Goal: Task Accomplishment & Management: Manage account settings

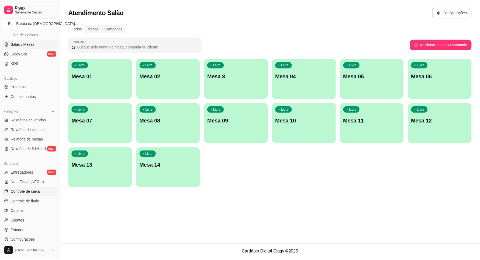
scroll to position [101, 0]
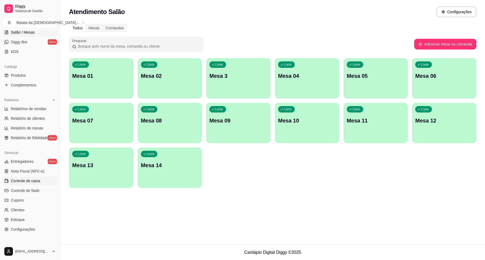
click at [42, 178] on link "Controle de caixa" at bounding box center [30, 181] width 56 height 9
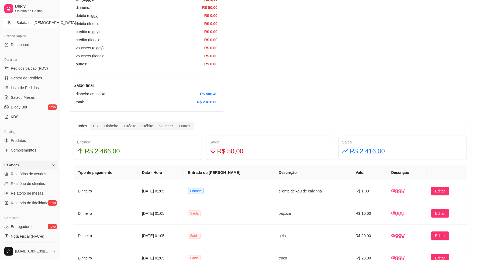
scroll to position [34, 0]
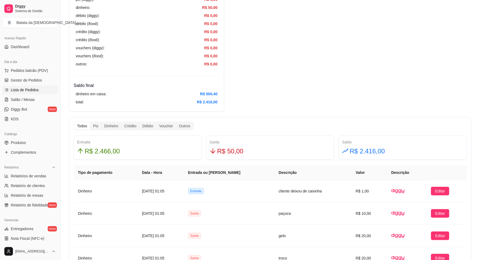
drag, startPoint x: 36, startPoint y: 91, endPoint x: 48, endPoint y: 100, distance: 14.6
click at [36, 91] on span "Lista de Pedidos" at bounding box center [25, 89] width 28 height 5
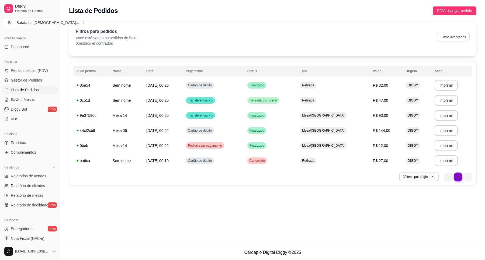
click at [460, 38] on button "Filtros avançados" at bounding box center [453, 37] width 33 height 9
select select "0"
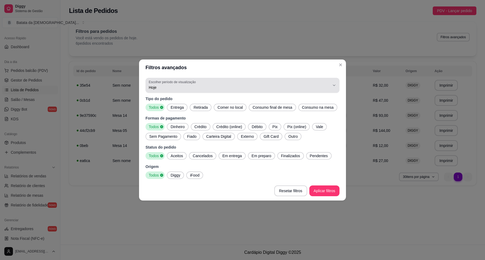
click at [158, 93] on button "Escolher período de visualização Hoje" at bounding box center [243, 85] width 194 height 15
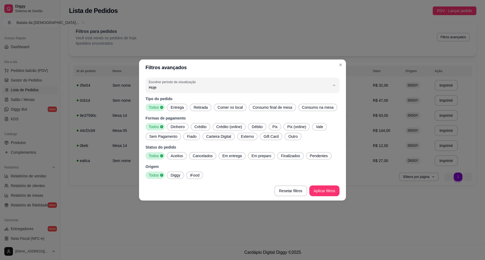
click at [167, 108] on span "Ontem" at bounding box center [240, 109] width 173 height 5
type input "1"
select select "1"
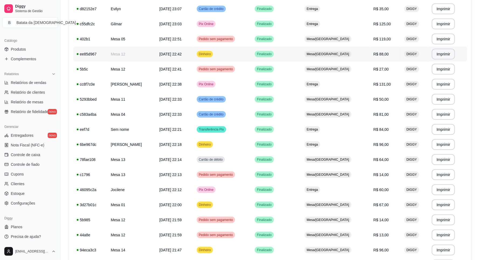
scroll to position [309, 0]
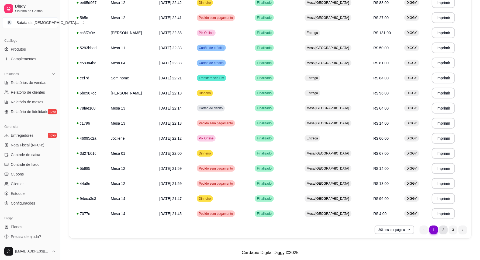
click at [439, 229] on li "2" at bounding box center [443, 230] width 9 height 9
click at [452, 231] on li "3" at bounding box center [453, 230] width 9 height 9
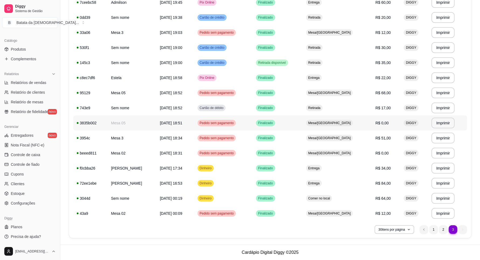
scroll to position [80, 0]
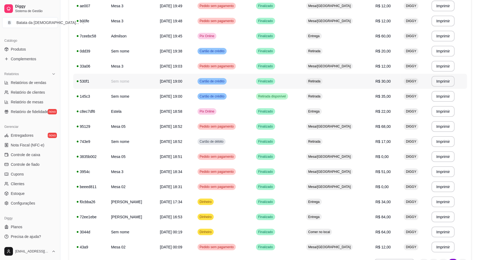
click at [273, 86] on td "Finalizado" at bounding box center [278, 81] width 50 height 15
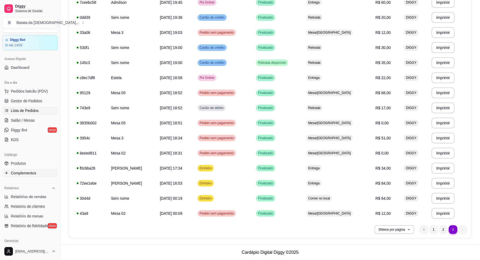
scroll to position [0, 0]
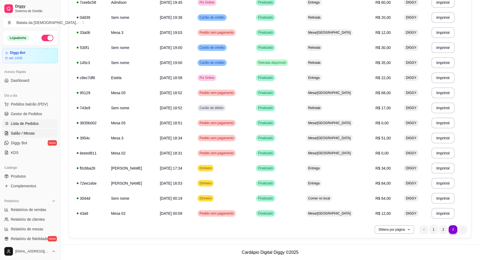
click at [15, 132] on span "Salão / Mesas" at bounding box center [23, 133] width 24 height 5
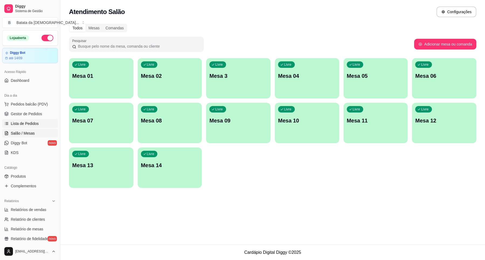
click at [35, 127] on link "Lista de Pedidos" at bounding box center [30, 123] width 56 height 9
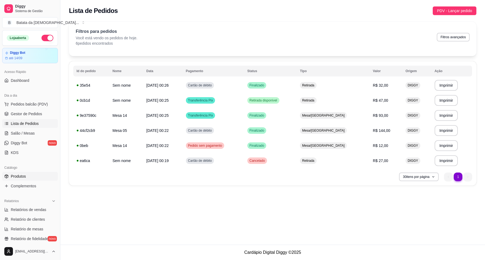
click at [17, 177] on span "Produtos" at bounding box center [18, 176] width 15 height 5
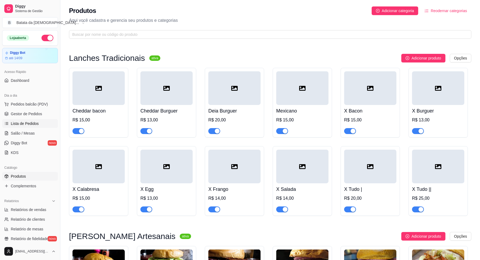
click at [23, 121] on span "Lista de Pedidos" at bounding box center [25, 123] width 28 height 5
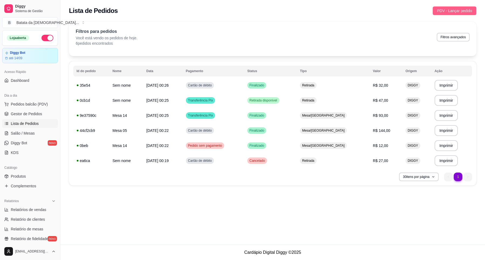
click at [463, 8] on span "PDV - Lançar pedido" at bounding box center [454, 11] width 35 height 6
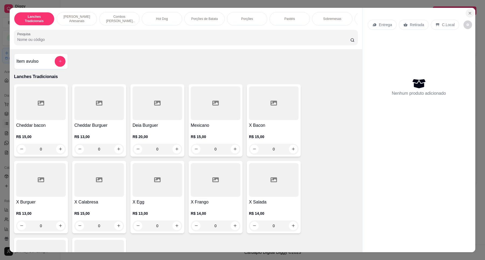
click at [466, 12] on button "Close" at bounding box center [470, 13] width 9 height 9
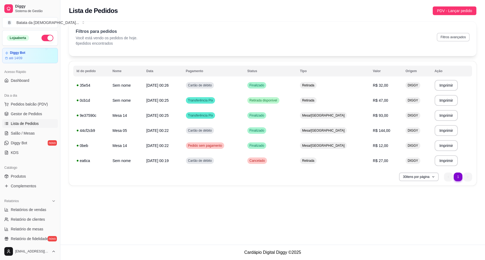
click at [458, 38] on button "Filtros avançados" at bounding box center [453, 37] width 33 height 9
select select "0"
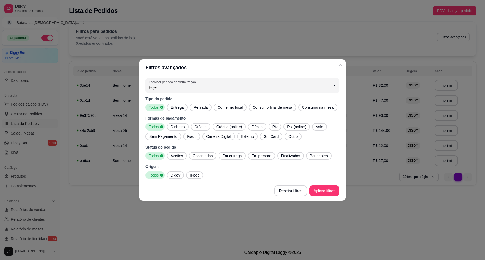
click at [177, 93] on div "0 Escolher período de visualização Hoje Ontem 7 dias 15 dias 30 dias 45 dias Cu…" at bounding box center [242, 129] width 207 height 106
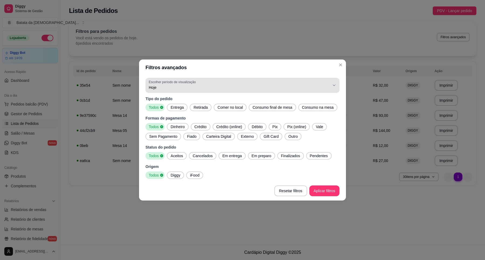
click at [180, 91] on button "Escolher período de visualização Hoje" at bounding box center [243, 85] width 194 height 15
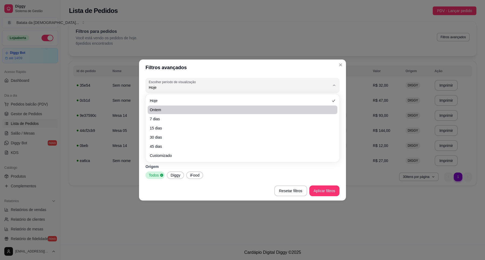
click at [180, 106] on li "Ontem" at bounding box center [243, 110] width 190 height 9
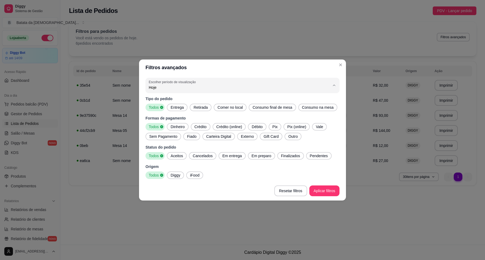
click at [196, 108] on span "Ontem" at bounding box center [240, 109] width 173 height 5
type input "1"
select select "1"
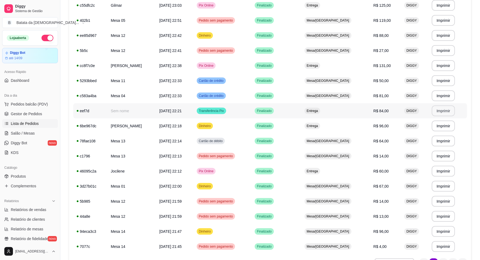
scroll to position [309, 0]
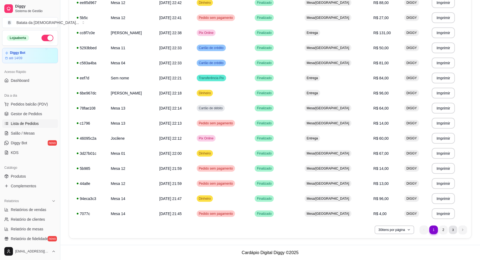
click at [453, 231] on li "3" at bounding box center [453, 230] width 8 height 8
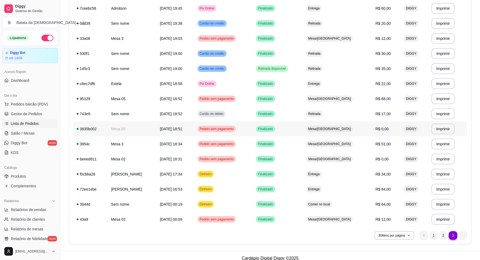
scroll to position [113, 0]
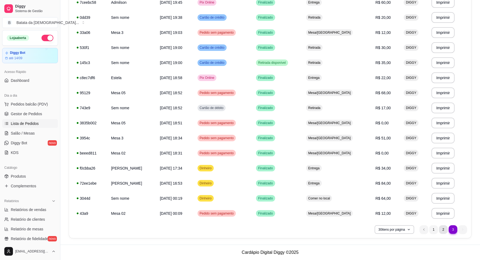
click at [442, 229] on li "2" at bounding box center [443, 230] width 9 height 9
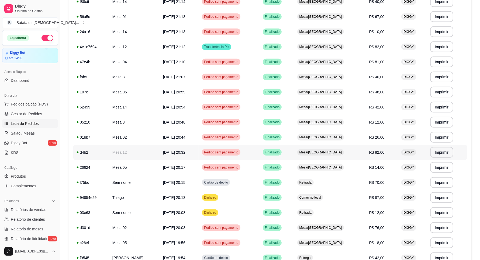
scroll to position [309, 0]
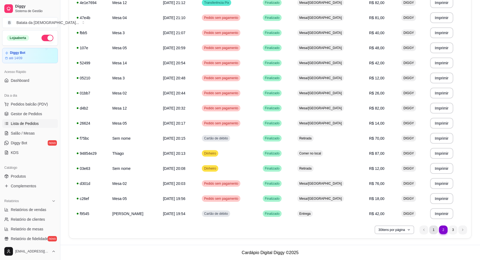
click at [432, 229] on li "1" at bounding box center [434, 230] width 9 height 9
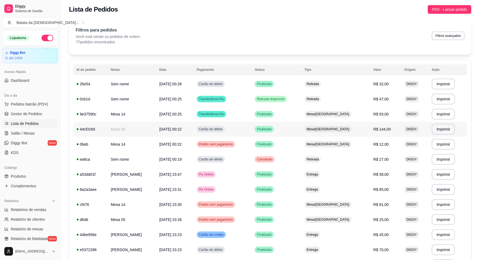
scroll to position [0, 0]
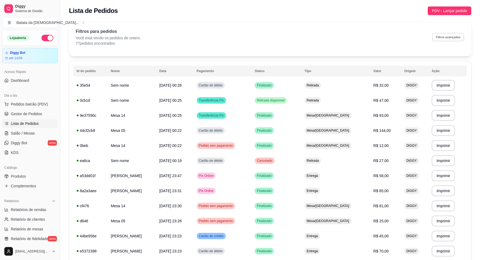
click at [451, 38] on button "Filtros avançados" at bounding box center [449, 37] width 32 height 8
select select "1"
click at [452, 36] on button "Filtros avançados" at bounding box center [448, 37] width 33 height 9
select select "1"
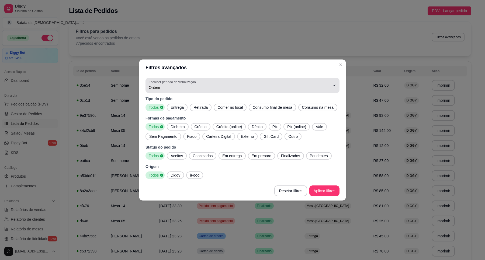
click at [162, 87] on span "Ontem" at bounding box center [239, 87] width 181 height 5
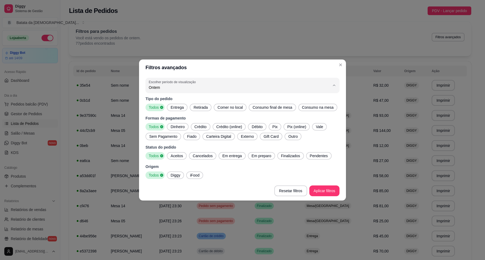
click at [193, 101] on span "Hoje" at bounding box center [240, 100] width 173 height 5
type input "0"
select select "0"
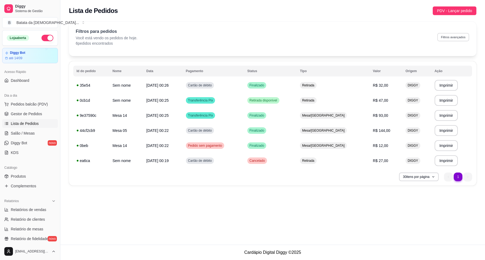
click at [461, 38] on button "Filtros avançados" at bounding box center [454, 37] width 32 height 8
select select "0"
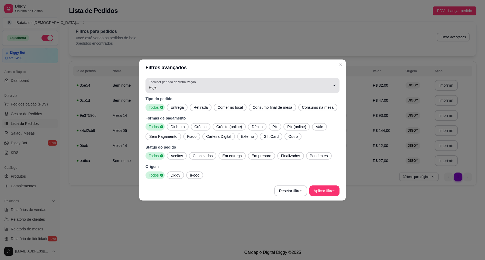
click at [179, 90] on span "Hoje" at bounding box center [239, 87] width 181 height 5
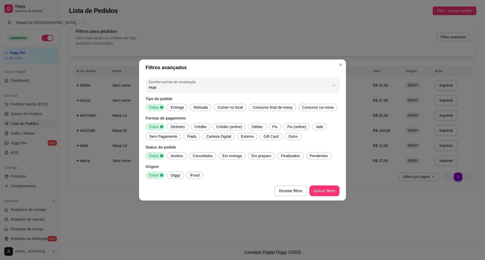
click at [192, 111] on span "Ontem" at bounding box center [240, 109] width 173 height 5
type input "1"
select select "1"
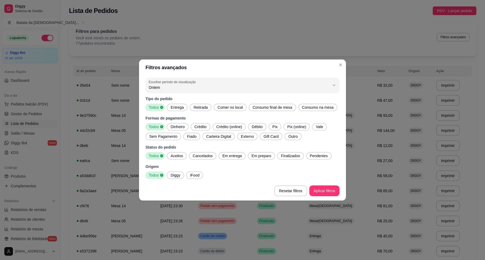
click at [326, 197] on footer "Resetar filtros Aplicar filtros" at bounding box center [242, 190] width 207 height 19
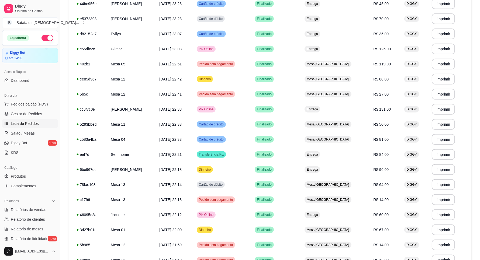
scroll to position [309, 0]
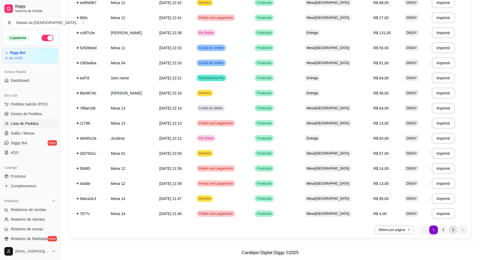
click at [453, 229] on li "3" at bounding box center [453, 230] width 8 height 8
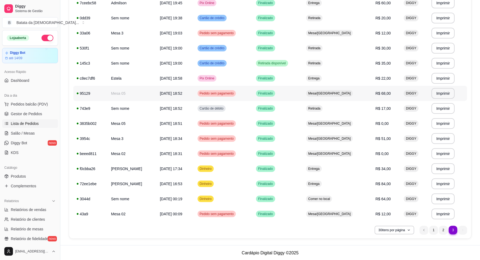
scroll to position [113, 0]
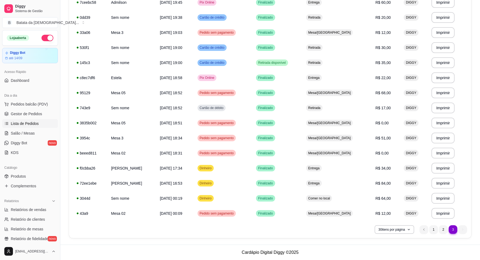
click at [442, 226] on ul "3 1 2 3" at bounding box center [443, 230] width 47 height 9
click at [443, 231] on li "2" at bounding box center [443, 230] width 8 height 8
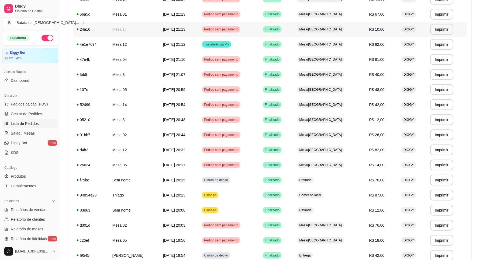
scroll to position [309, 0]
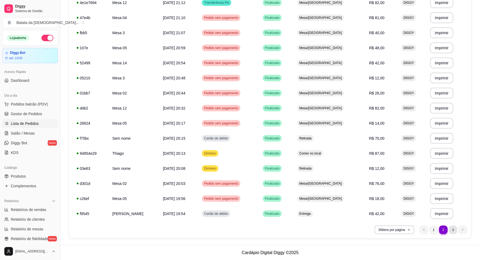
click at [452, 231] on li "3" at bounding box center [453, 230] width 8 height 8
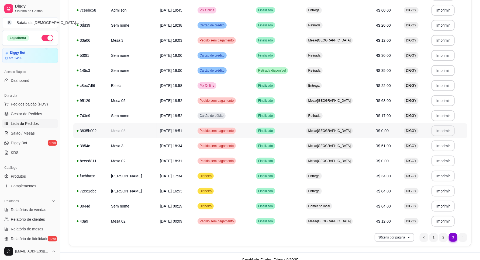
scroll to position [113, 0]
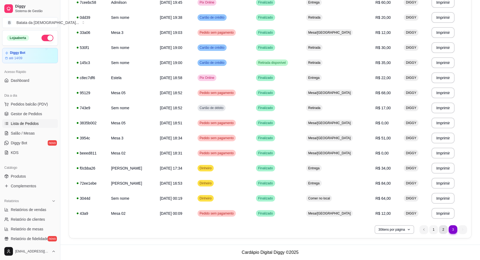
click at [441, 227] on li "2" at bounding box center [443, 230] width 9 height 9
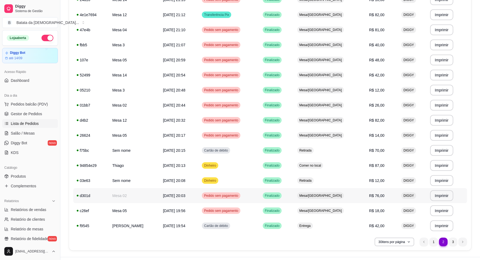
scroll to position [309, 0]
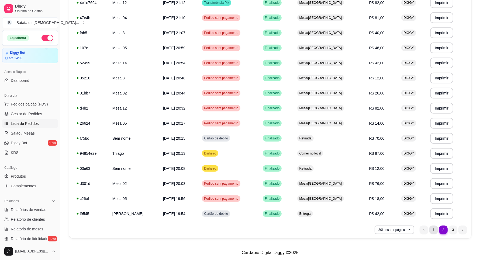
click at [435, 231] on li "1" at bounding box center [434, 230] width 9 height 9
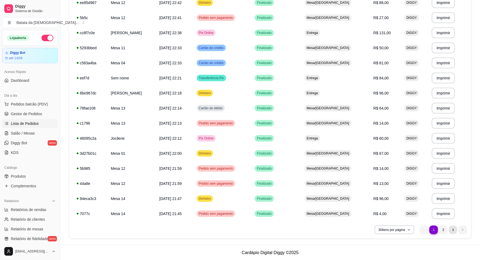
click at [457, 231] on li "3" at bounding box center [453, 230] width 8 height 8
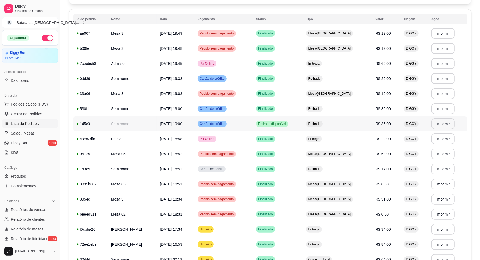
scroll to position [113, 0]
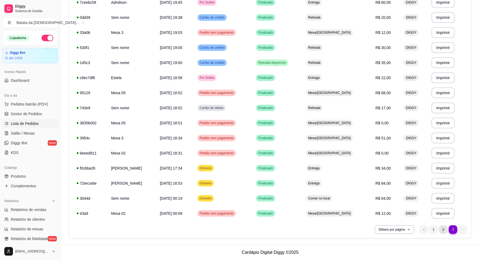
click at [442, 231] on li "2" at bounding box center [443, 230] width 9 height 9
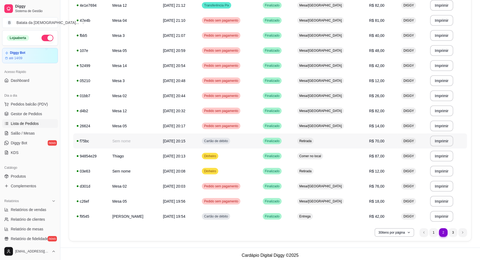
scroll to position [309, 0]
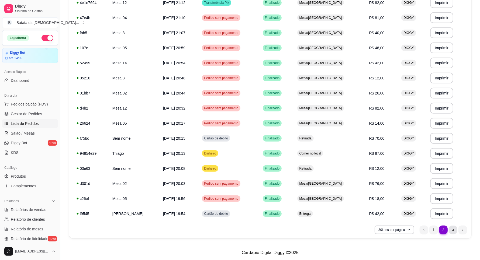
click at [455, 228] on li "3" at bounding box center [453, 230] width 8 height 8
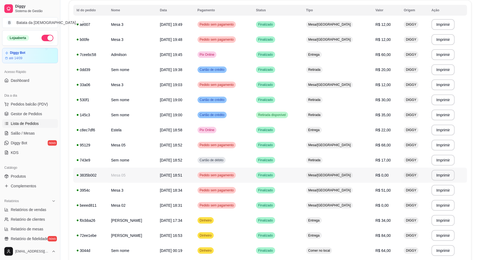
scroll to position [113, 0]
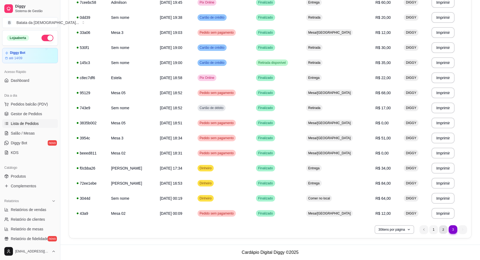
click at [441, 227] on li "2" at bounding box center [443, 230] width 8 height 8
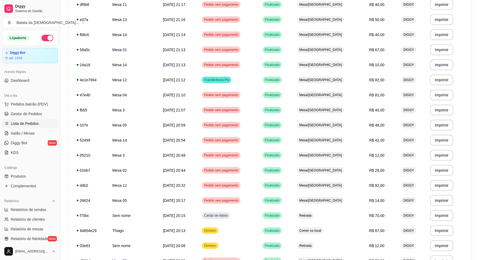
scroll to position [309, 0]
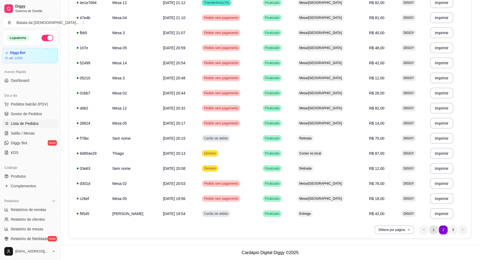
click at [433, 229] on li "1" at bounding box center [434, 230] width 9 height 9
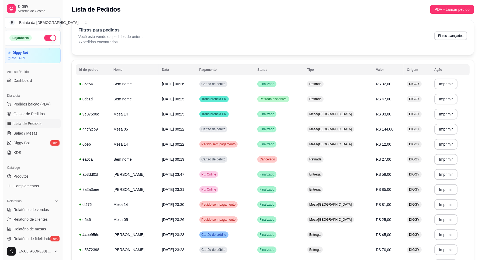
scroll to position [0, 0]
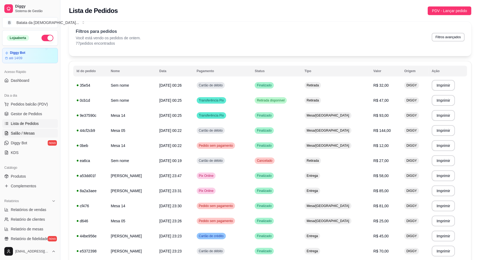
click at [10, 136] on link "Salão / Mesas" at bounding box center [30, 133] width 56 height 9
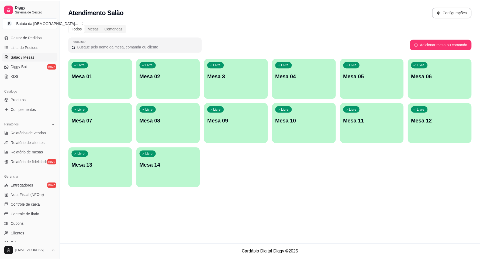
scroll to position [101, 0]
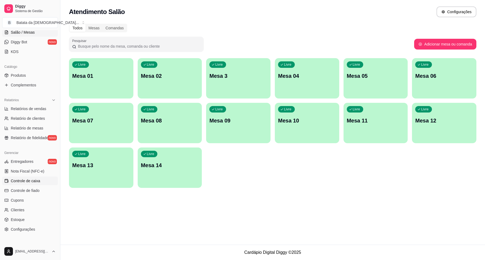
click at [39, 181] on span "Controle de caixa" at bounding box center [25, 181] width 29 height 5
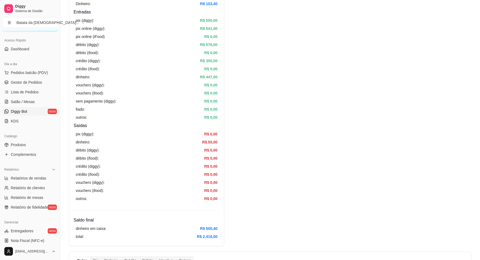
scroll to position [26, 0]
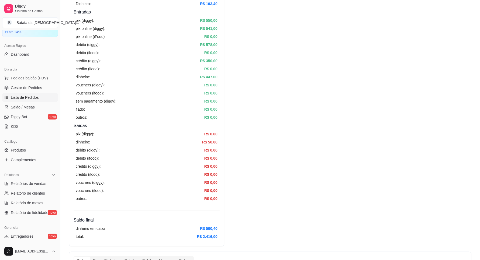
click at [31, 98] on span "Lista de Pedidos" at bounding box center [25, 97] width 28 height 5
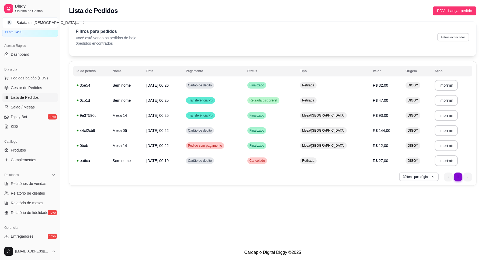
click at [451, 37] on button "Filtros avançados" at bounding box center [454, 37] width 32 height 8
select select "0"
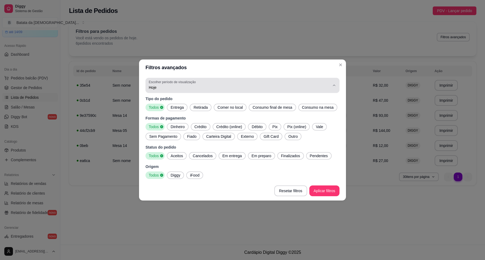
click at [211, 86] on span "Hoje" at bounding box center [239, 87] width 181 height 5
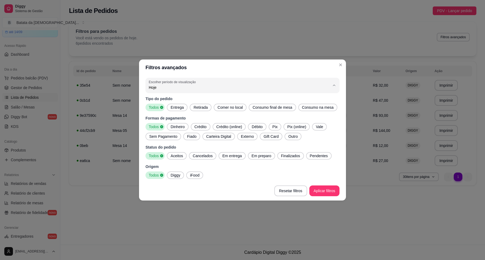
click at [203, 108] on span "Ontem" at bounding box center [240, 109] width 173 height 5
type input "1"
select select "1"
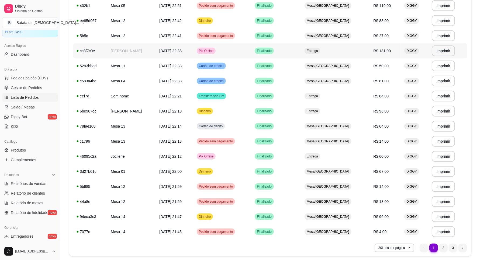
scroll to position [309, 0]
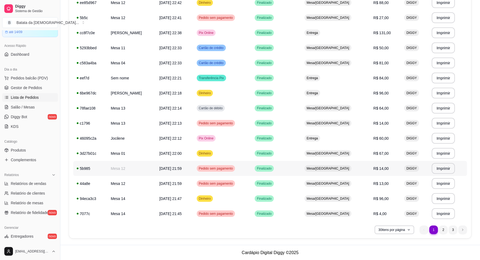
click at [273, 167] on span "Finalizado" at bounding box center [264, 169] width 17 height 4
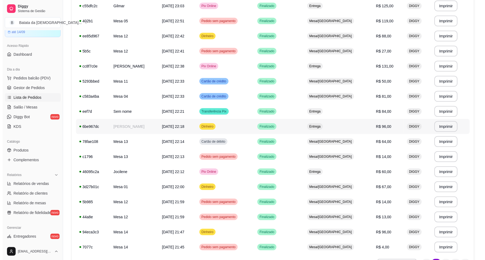
scroll to position [276, 0]
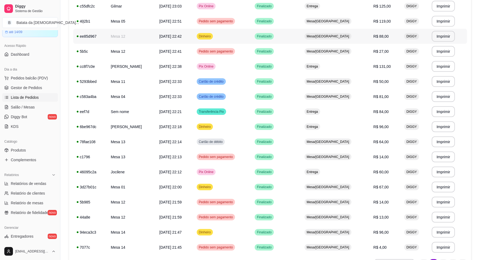
click at [239, 34] on td "Dinheiro" at bounding box center [223, 36] width 58 height 15
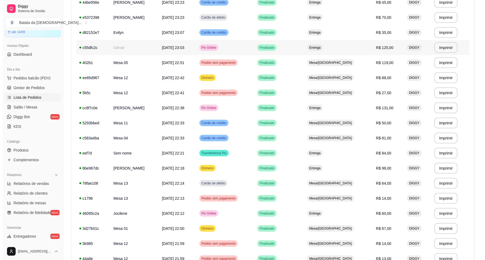
scroll to position [242, 0]
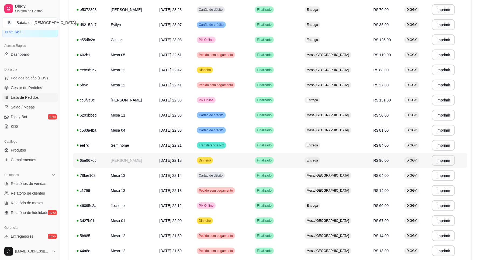
click at [320, 165] on td "Entrega" at bounding box center [335, 160] width 69 height 15
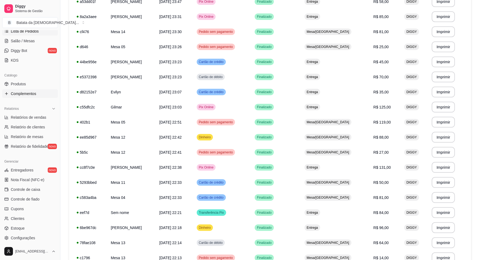
scroll to position [94, 0]
click at [44, 188] on link "Controle de caixa" at bounding box center [30, 188] width 56 height 9
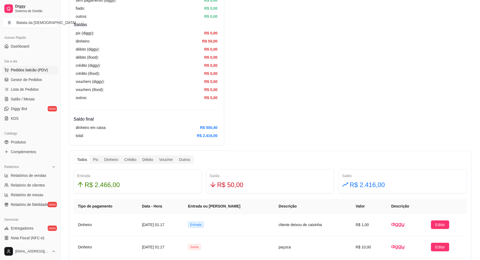
scroll to position [26, 0]
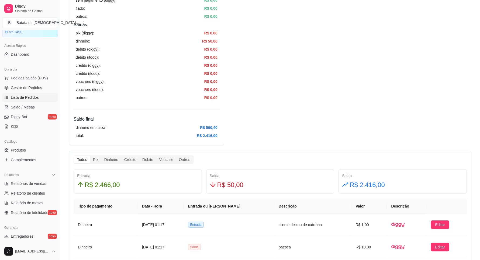
click at [40, 99] on link "Lista de Pedidos" at bounding box center [30, 97] width 56 height 9
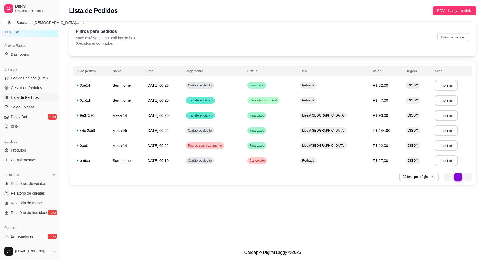
click at [455, 36] on button "Filtros avançados" at bounding box center [454, 37] width 32 height 8
select select "0"
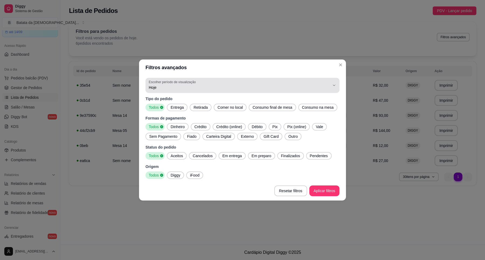
click at [169, 88] on span "Hoje" at bounding box center [239, 87] width 181 height 5
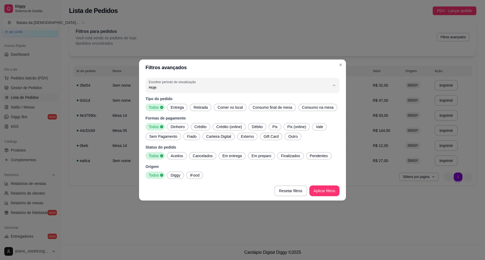
click at [177, 107] on li "Ontem" at bounding box center [243, 109] width 182 height 8
type input "1"
select select "1"
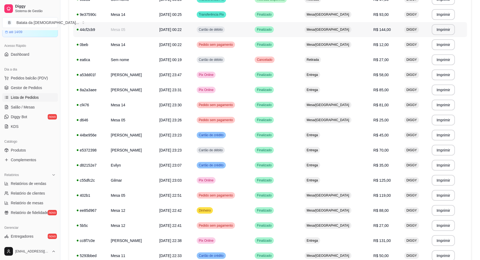
scroll to position [135, 0]
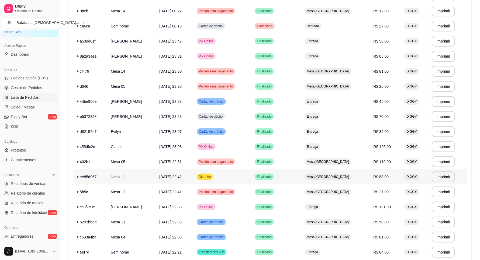
click at [174, 180] on td "[DATE] 22:42" at bounding box center [174, 177] width 37 height 15
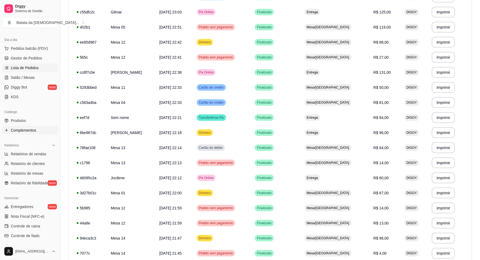
scroll to position [127, 0]
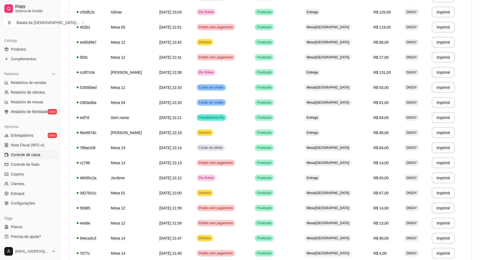
click at [33, 156] on span "Controle de caixa" at bounding box center [25, 154] width 29 height 5
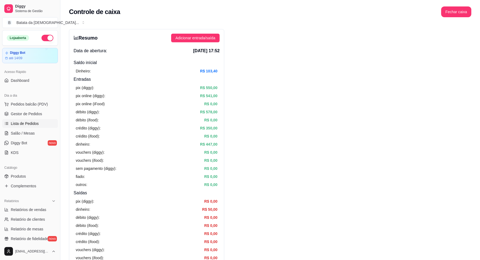
click at [29, 125] on span "Lista de Pedidos" at bounding box center [25, 123] width 28 height 5
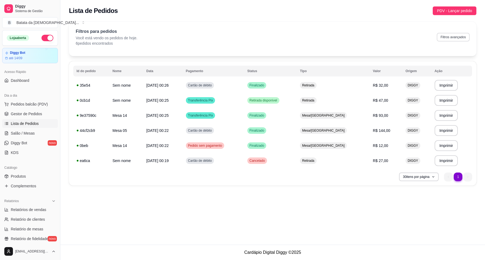
click at [448, 35] on button "Filtros avançados" at bounding box center [453, 37] width 33 height 9
select select "0"
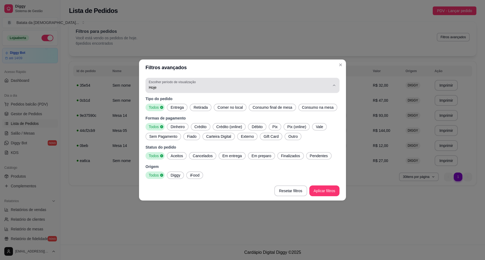
click at [291, 83] on div "Hoje" at bounding box center [239, 85] width 181 height 11
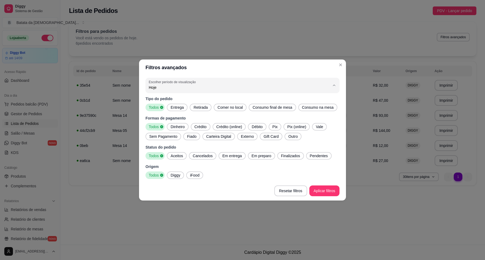
click at [193, 58] on div "Filtros avançados 0 Escolher período de visualização Hoje Ontem 7 dias 15 dias …" at bounding box center [242, 130] width 485 height 260
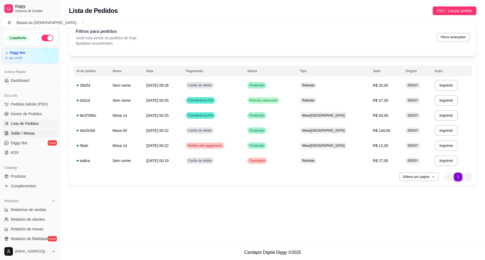
click at [15, 135] on span "Salão / Mesas" at bounding box center [23, 133] width 24 height 5
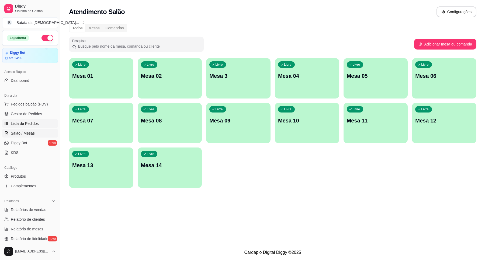
click at [38, 125] on link "Lista de Pedidos" at bounding box center [30, 123] width 56 height 9
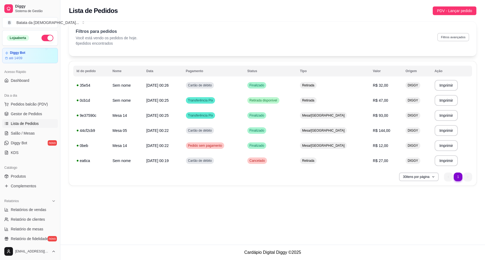
click at [456, 38] on button "Filtros avançados" at bounding box center [454, 37] width 32 height 8
select select "0"
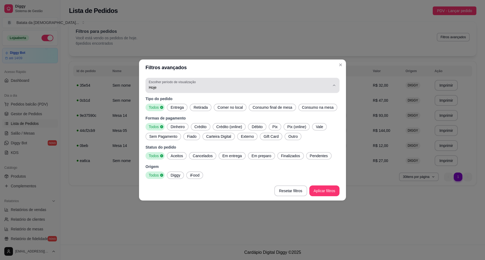
click at [180, 84] on label "Escolher período de visualização" at bounding box center [173, 82] width 49 height 5
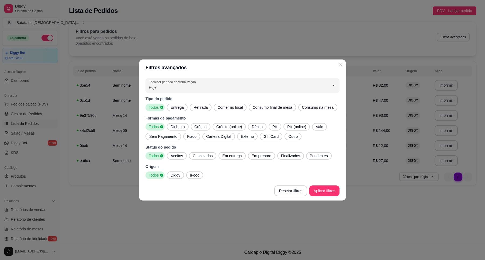
click at [179, 111] on span "Ontem" at bounding box center [240, 109] width 173 height 5
type input "1"
select select "1"
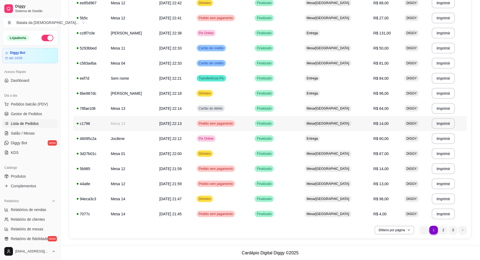
scroll to position [309, 0]
click at [323, 150] on div "Mesa/[GEOGRAPHIC_DATA]" at bounding box center [328, 153] width 47 height 6
click at [440, 229] on li "2" at bounding box center [443, 230] width 8 height 8
click at [440, 230] on li "2" at bounding box center [443, 230] width 9 height 9
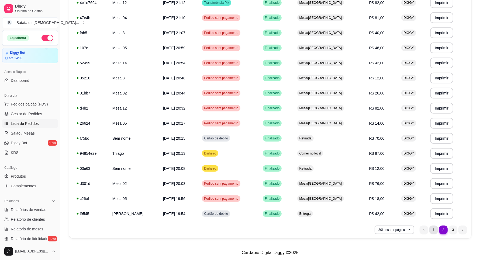
click at [436, 232] on li "1" at bounding box center [434, 230] width 9 height 9
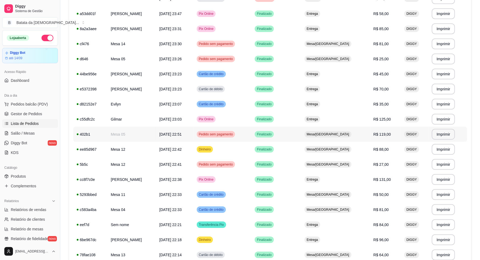
scroll to position [174, 0]
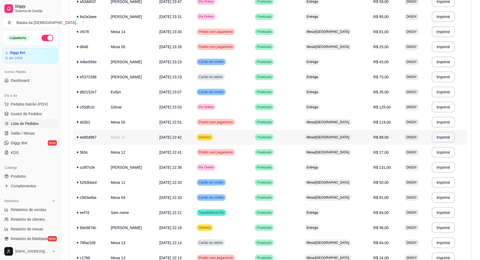
click at [356, 139] on td "Mesa/[GEOGRAPHIC_DATA]" at bounding box center [335, 137] width 69 height 15
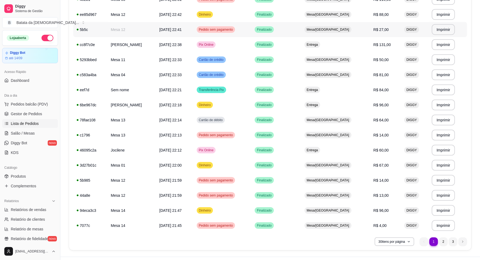
scroll to position [309, 0]
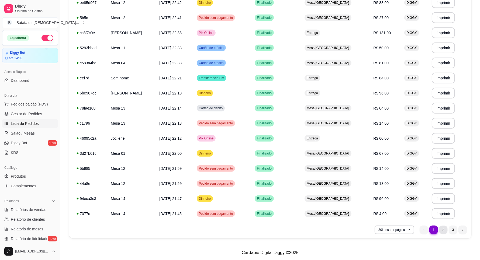
click at [440, 230] on li "2" at bounding box center [443, 230] width 8 height 8
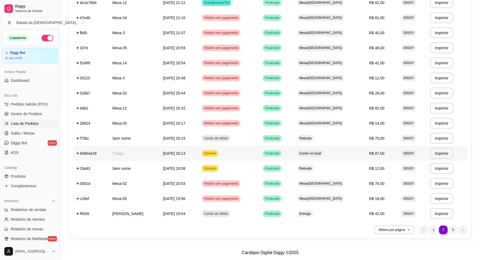
click at [194, 152] on td "[DATE] 20:13" at bounding box center [179, 153] width 39 height 15
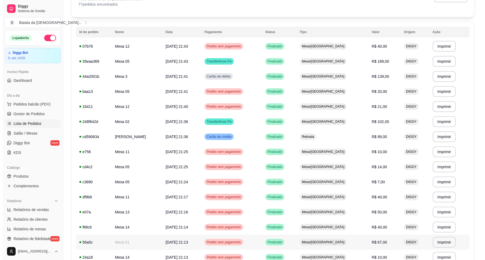
scroll to position [6, 0]
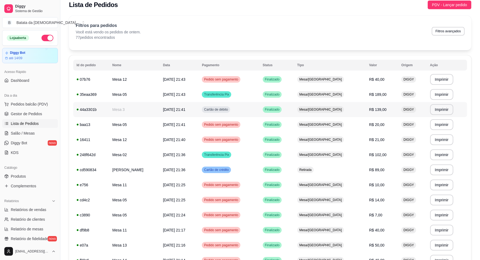
click at [398, 107] on td "DIGGY" at bounding box center [412, 109] width 29 height 15
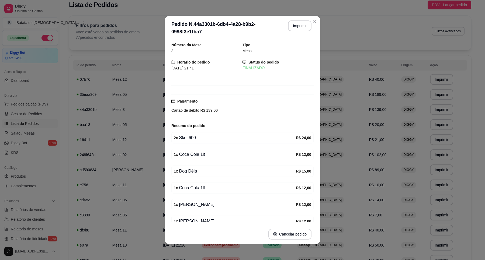
scroll to position [34, 0]
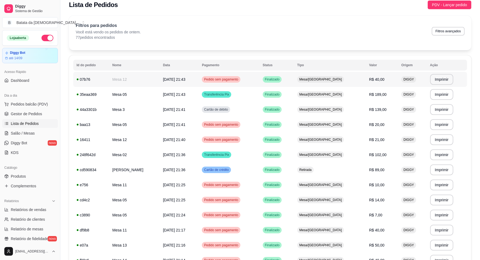
click at [347, 79] on td "Mesa/[GEOGRAPHIC_DATA]" at bounding box center [330, 79] width 72 height 15
click at [332, 98] on div "Mesa/[GEOGRAPHIC_DATA]" at bounding box center [320, 94] width 47 height 6
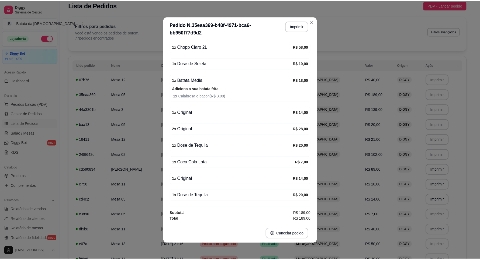
scroll to position [95, 0]
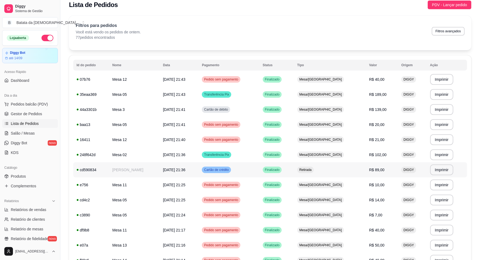
click at [230, 171] on span "Cartão de crédito" at bounding box center [216, 170] width 27 height 4
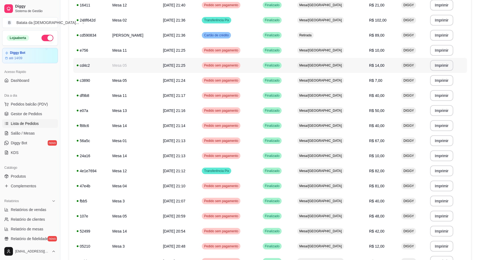
scroll to position [174, 0]
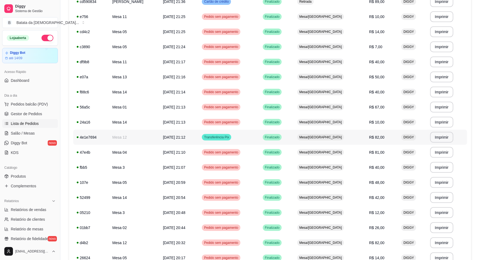
click at [278, 136] on span "Finalizado" at bounding box center [272, 137] width 17 height 4
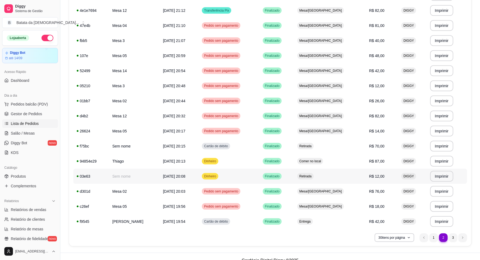
scroll to position [309, 0]
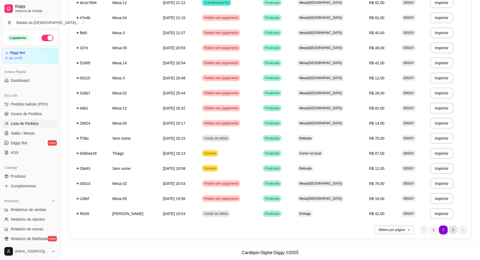
click at [454, 230] on li "3" at bounding box center [453, 230] width 8 height 8
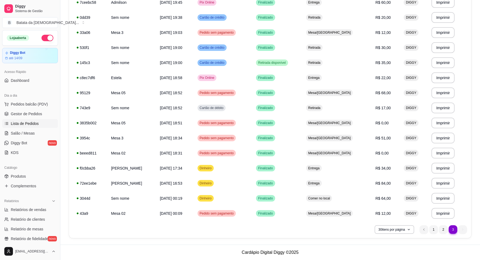
scroll to position [113, 0]
click at [372, 188] on td "R$ 84,00" at bounding box center [386, 183] width 28 height 15
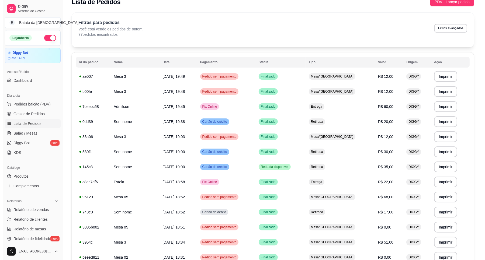
scroll to position [0, 0]
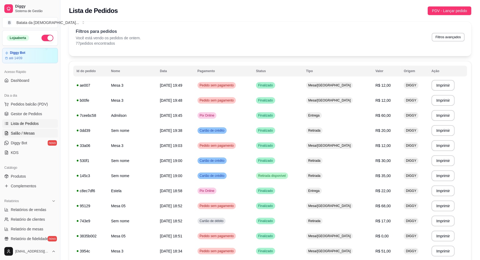
click at [15, 130] on link "Salão / Mesas" at bounding box center [30, 133] width 56 height 9
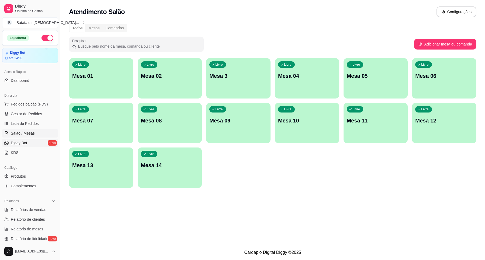
click at [25, 142] on span "Diggy Bot" at bounding box center [19, 142] width 16 height 5
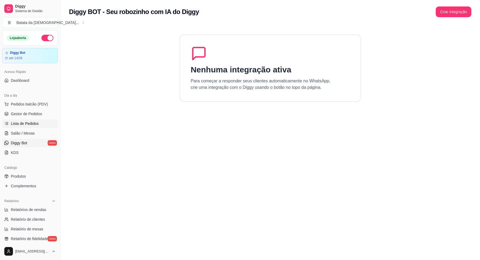
click at [28, 123] on span "Lista de Pedidos" at bounding box center [25, 123] width 28 height 5
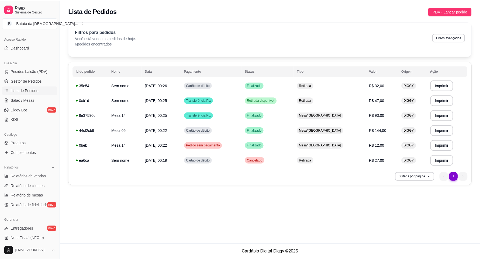
scroll to position [34, 0]
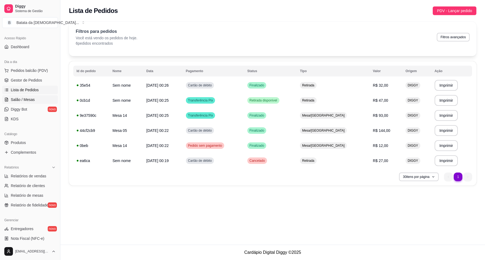
click at [32, 97] on link "Salão / Mesas" at bounding box center [30, 99] width 56 height 9
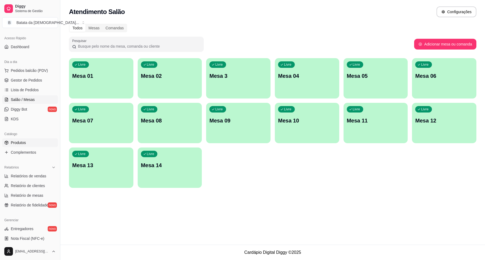
click at [32, 139] on link "Produtos" at bounding box center [30, 143] width 56 height 9
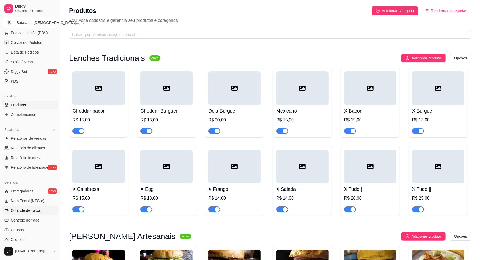
scroll to position [101, 0]
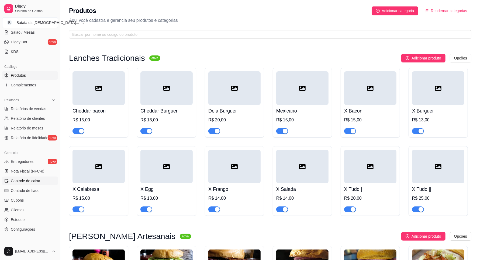
click at [39, 181] on span "Controle de caixa" at bounding box center [25, 181] width 29 height 5
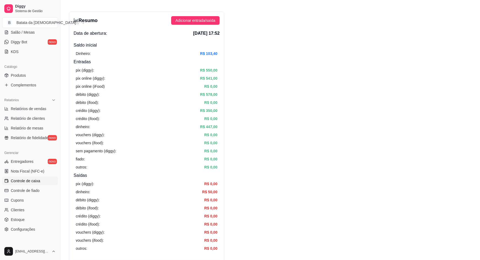
scroll to position [34, 0]
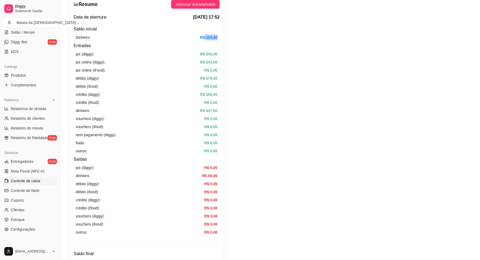
drag, startPoint x: 204, startPoint y: 35, endPoint x: 227, endPoint y: 37, distance: 22.2
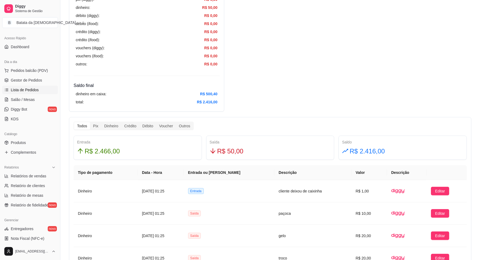
click at [37, 90] on span "Lista de Pedidos" at bounding box center [25, 89] width 28 height 5
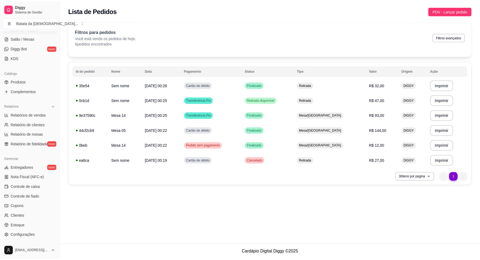
scroll to position [101, 0]
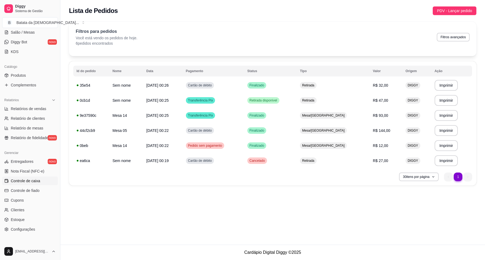
click at [22, 180] on span "Controle de caixa" at bounding box center [25, 181] width 29 height 5
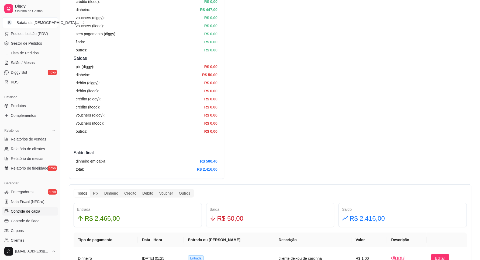
scroll to position [34, 0]
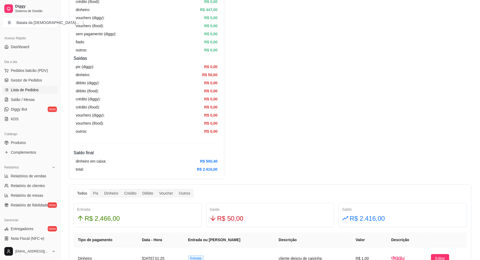
click at [19, 88] on span "Lista de Pedidos" at bounding box center [25, 89] width 28 height 5
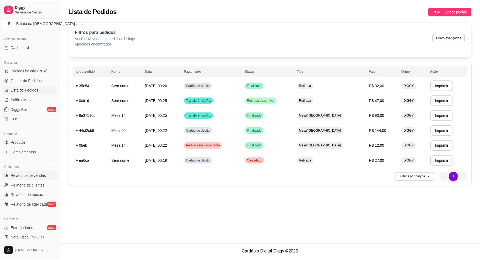
scroll to position [67, 0]
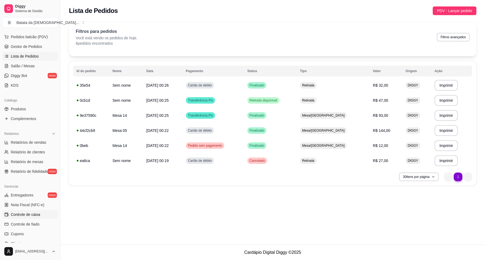
click at [36, 215] on span "Controle de caixa" at bounding box center [25, 214] width 29 height 5
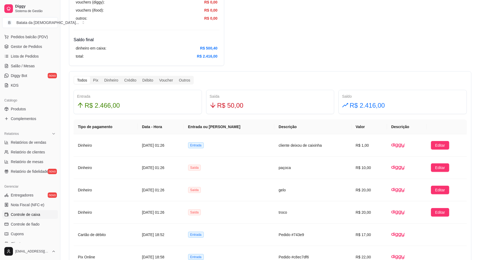
scroll to position [236, 0]
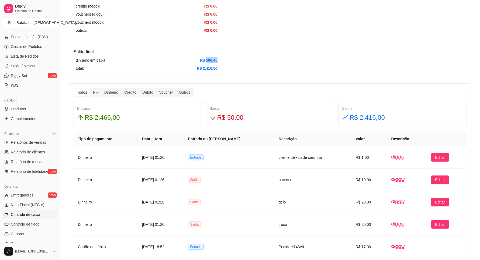
drag, startPoint x: 206, startPoint y: 59, endPoint x: 220, endPoint y: 59, distance: 13.8
click at [219, 58] on div "dinheiro em caixa: R$ 500,40 total: R$ 2.416,00" at bounding box center [147, 64] width 146 height 18
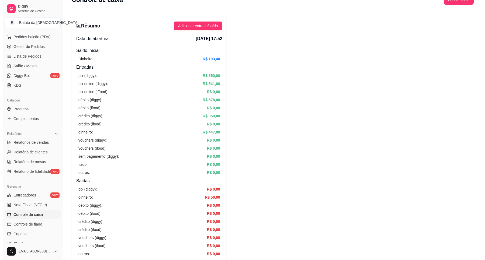
scroll to position [0, 0]
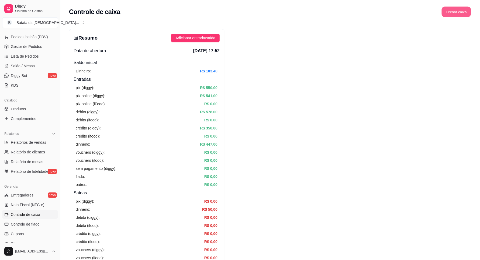
click at [459, 14] on button "Fechar caixa" at bounding box center [456, 12] width 29 height 11
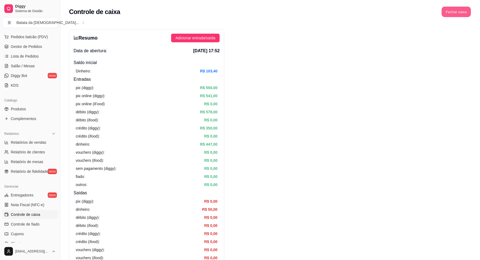
click at [454, 11] on button "Fechar caixa" at bounding box center [456, 12] width 29 height 11
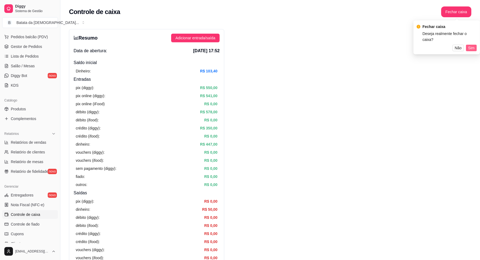
click at [476, 45] on button "Sim" at bounding box center [471, 48] width 11 height 6
